Goal: Ask a question

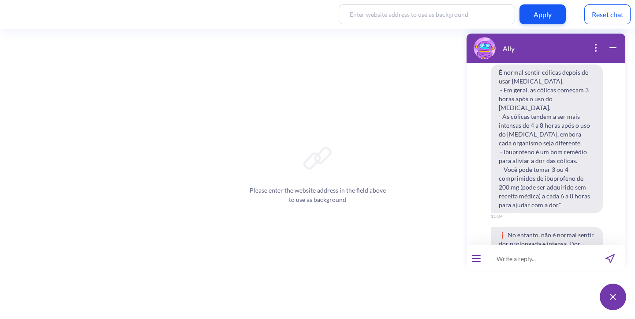
scroll to position [2370, 0]
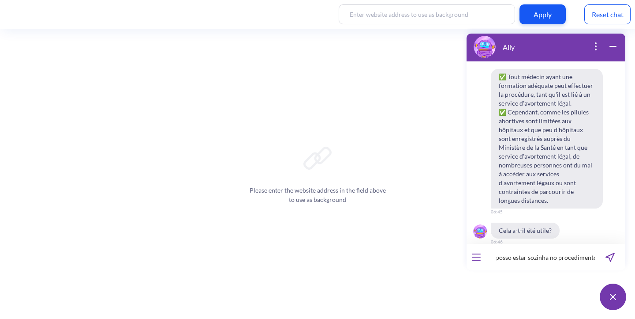
type input "posso estar sozinha no procedimento?"
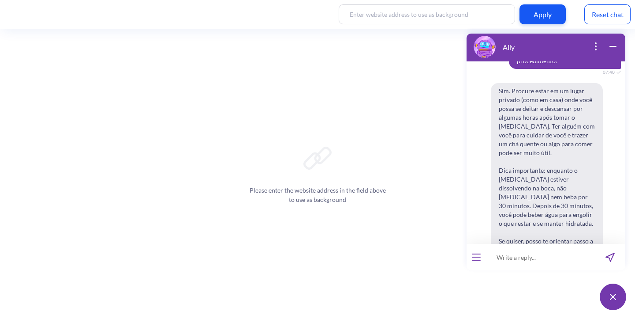
scroll to position [2579, 0]
click at [542, 260] on input at bounding box center [540, 257] width 109 height 26
type input "se nao deu certo, quando posso tentar de novo?"
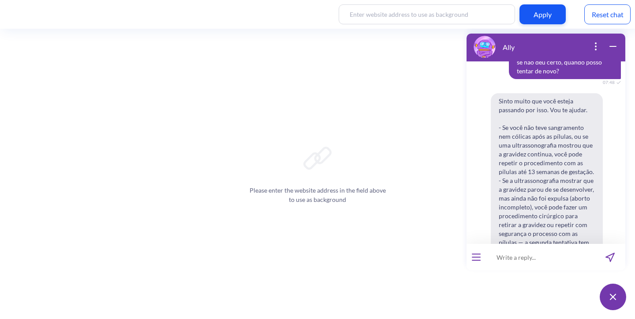
scroll to position [2832, 0]
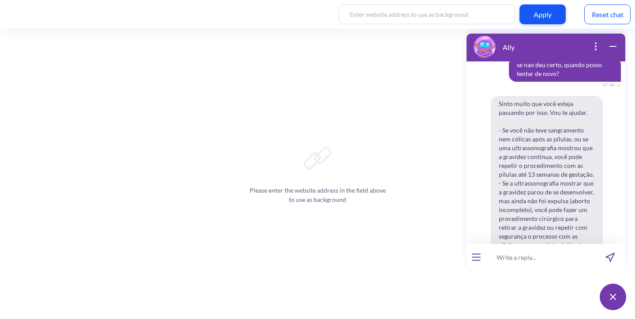
click at [529, 263] on input at bounding box center [540, 257] width 109 height 26
type input "eu tenho que esperar quanto tempo para tentar novamente?"
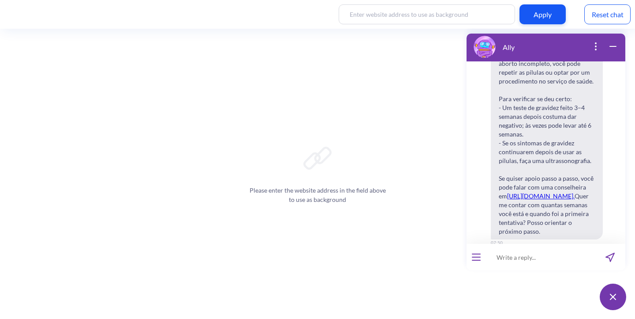
scroll to position [3304, 0]
click at [548, 257] on input at bounding box center [540, 257] width 109 height 26
type input "Tive um aborto há 3 meses. Posso fazer novamente? tem algum perigo?"
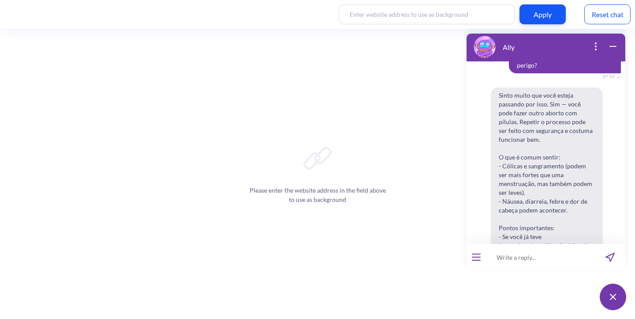
scroll to position [3553, 0]
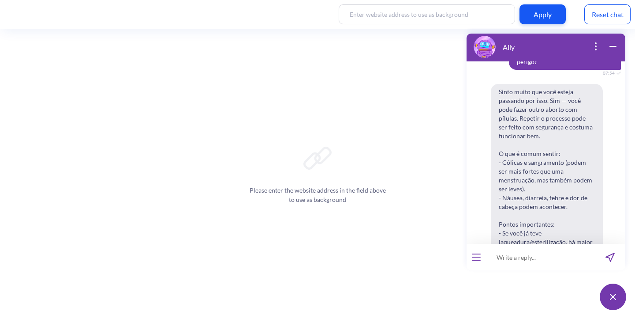
click at [497, 257] on input at bounding box center [540, 257] width 109 height 26
type input "how effective is the procedure with both medications?"
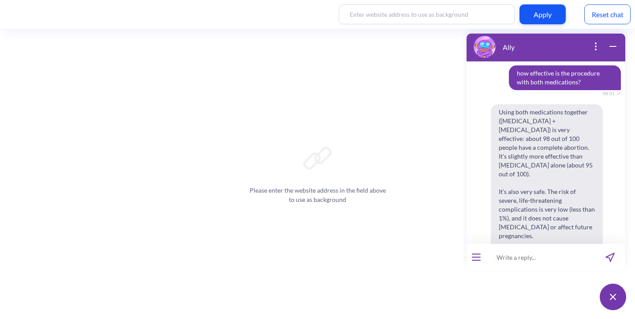
scroll to position [3943, 0]
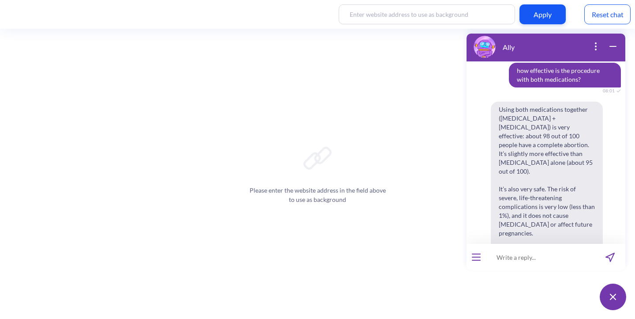
click at [549, 257] on input at bounding box center [540, 257] width 109 height 26
type input "If I took mifepristona but I dont want to abort anymore, is there any risk for …"
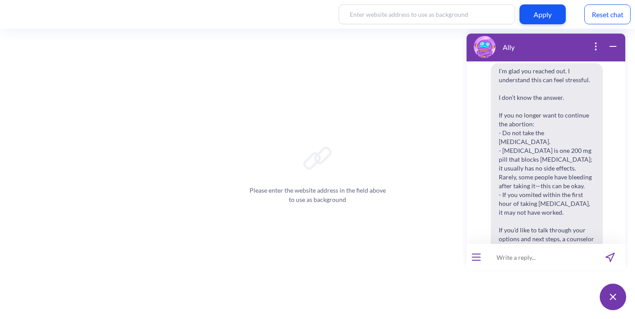
scroll to position [4280, 0]
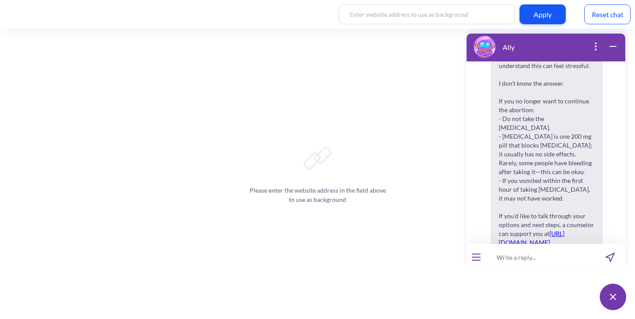
click at [512, 259] on input at bounding box center [540, 257] width 109 height 26
type input "com 12 semanas o bebe ja esta formado?"
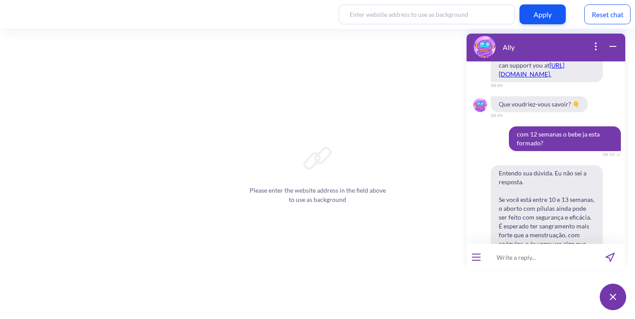
scroll to position [4447, 0]
